Goal: Task Accomplishment & Management: Manage account settings

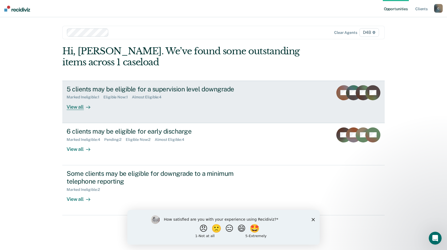
click at [75, 107] on div "View all" at bounding box center [82, 104] width 30 height 10
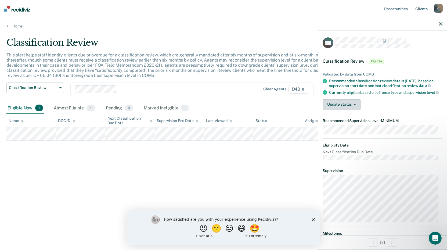
click at [354, 110] on button "Update status" at bounding box center [341, 104] width 38 height 11
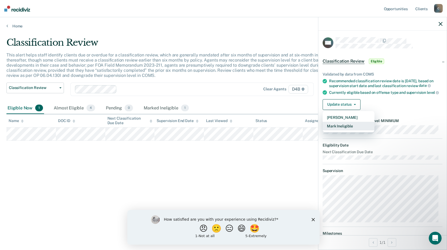
click at [341, 130] on button "Mark Ineligible" at bounding box center [348, 126] width 52 height 9
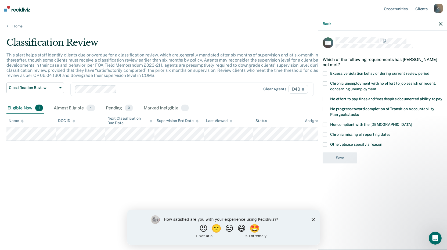
click at [326, 97] on span at bounding box center [324, 99] width 4 height 4
click at [442, 97] on input "No effort to pay fines and fees despite documented ability to pay" at bounding box center [442, 97] width 0 height 0
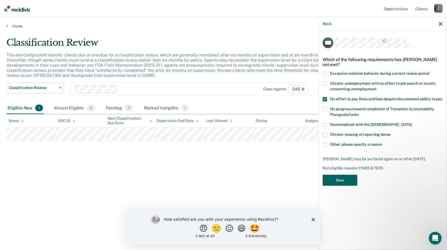
click at [343, 180] on button "Save" at bounding box center [339, 180] width 35 height 11
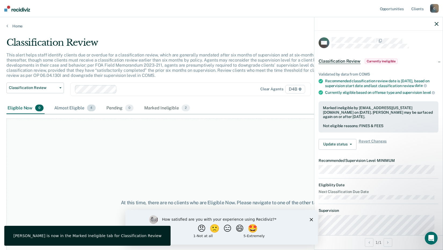
click at [72, 107] on div "Almost Eligible 4" at bounding box center [74, 108] width 43 height 12
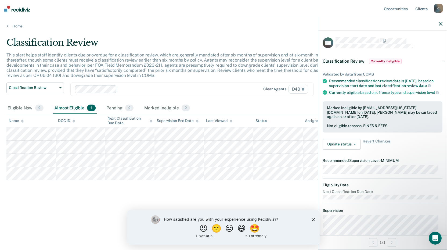
click at [129, 195] on div "Classification Review This alert helps staff identify clients due or overdue fo…" at bounding box center [223, 123] width 434 height 172
click at [442, 26] on icon "button" at bounding box center [440, 24] width 4 height 4
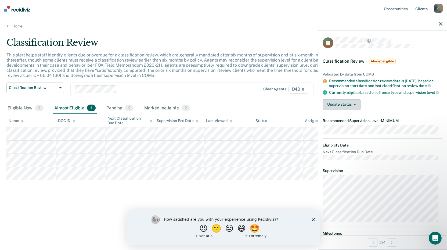
click at [348, 106] on button "Update status" at bounding box center [341, 104] width 38 height 11
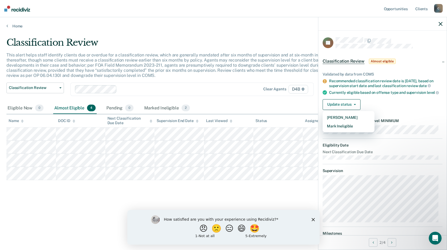
click at [146, 219] on div "How satisfied are you with your experience using Recidiviz? 😠 🙁 😑 😄 🤩 1 - Not a…" at bounding box center [223, 226] width 192 height 35
click at [81, 199] on div "Classification Review This alert helps staff identify clients due or overdue fo…" at bounding box center [223, 123] width 434 height 172
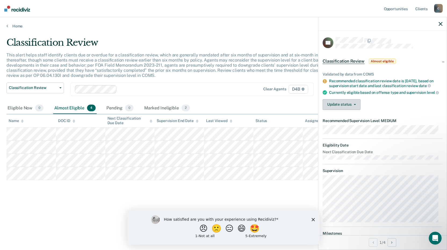
click at [356, 107] on button "Update status" at bounding box center [341, 104] width 38 height 11
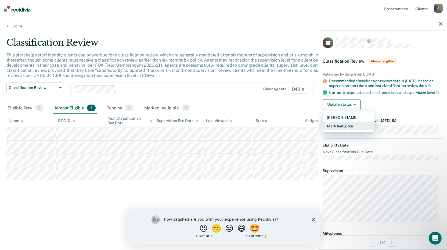
click at [340, 126] on button "Mark Ineligible" at bounding box center [348, 126] width 52 height 9
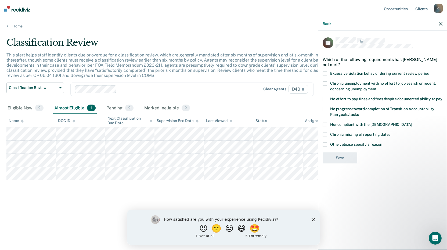
click at [324, 122] on label "Noncompliant with the [DEMOGRAPHIC_DATA]" at bounding box center [382, 125] width 120 height 6
click at [412, 122] on input "Noncompliant with the [DEMOGRAPHIC_DATA]" at bounding box center [412, 122] width 0 height 0
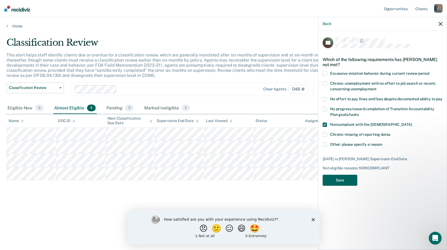
click at [338, 175] on button "Save" at bounding box center [339, 180] width 35 height 11
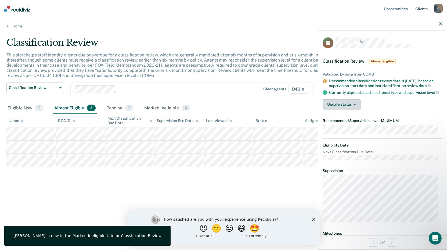
click at [353, 107] on button "Update status" at bounding box center [341, 104] width 38 height 11
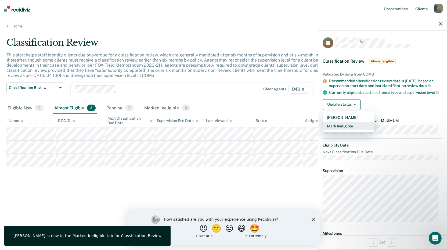
click at [342, 130] on button "Mark Ineligible" at bounding box center [348, 126] width 52 height 9
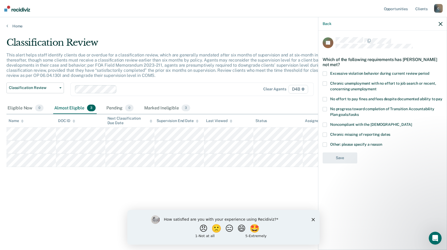
click at [323, 126] on span at bounding box center [324, 124] width 4 height 4
click at [412, 122] on input "Noncompliant with the [DEMOGRAPHIC_DATA]" at bounding box center [412, 122] width 0 height 0
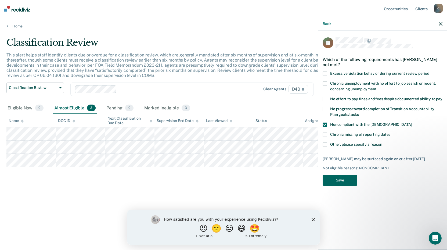
click at [341, 179] on button "Save" at bounding box center [339, 180] width 35 height 11
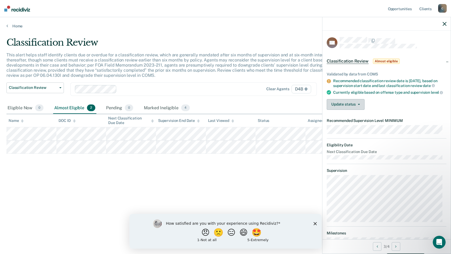
click at [359, 105] on icon "button" at bounding box center [359, 104] width 2 height 1
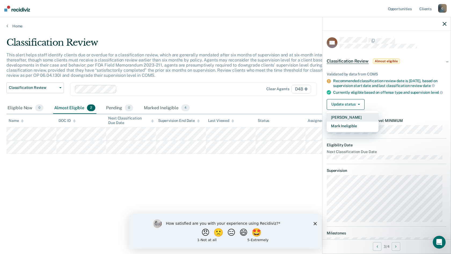
click at [346, 122] on button "[PERSON_NAME]" at bounding box center [353, 117] width 52 height 9
